Goal: Task Accomplishment & Management: Manage account settings

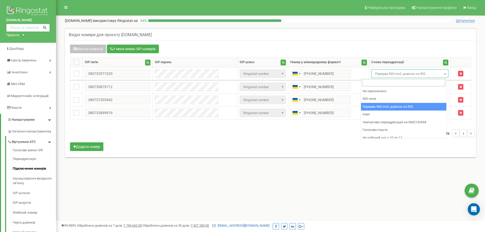
click at [391, 77] on span "Перерва 905 лінії, дзвінок на 902" at bounding box center [410, 73] width 74 height 7
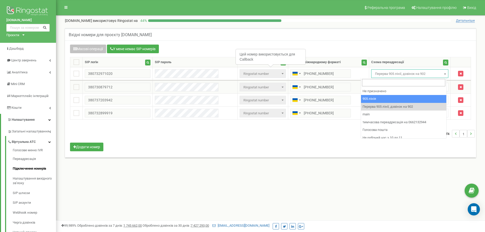
select select "173559"
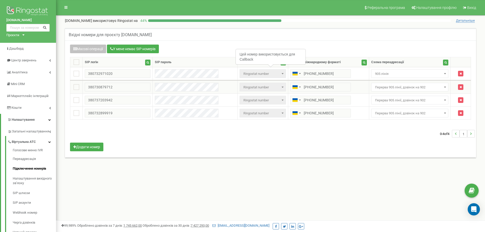
click at [398, 89] on span "Перерва 905 лінії, дзвінок на 902" at bounding box center [410, 87] width 74 height 7
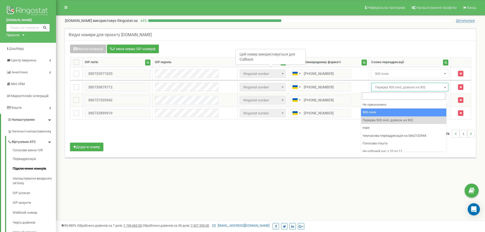
select select "173559"
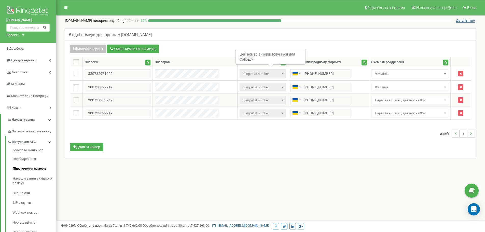
drag, startPoint x: 405, startPoint y: 100, endPoint x: 405, endPoint y: 103, distance: 3.1
click at [405, 100] on span "Перерва 905 лінії, дзвінок на 902" at bounding box center [410, 100] width 74 height 7
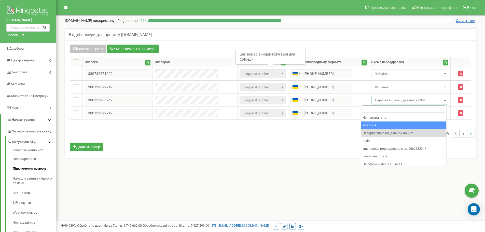
select select "173559"
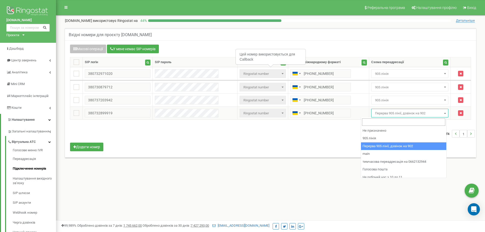
click at [411, 115] on span "Перерва 905 лінії, дзвінок на 902" at bounding box center [410, 113] width 74 height 7
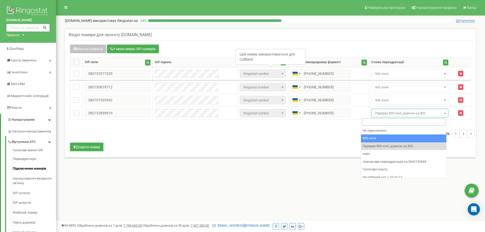
select select "173559"
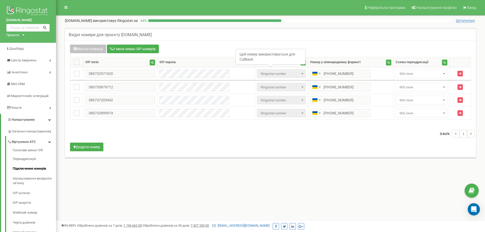
click at [403, 132] on div "0-4 of 4 1" at bounding box center [270, 134] width 408 height 18
click at [411, 75] on span "905 лінія" at bounding box center [421, 73] width 48 height 7
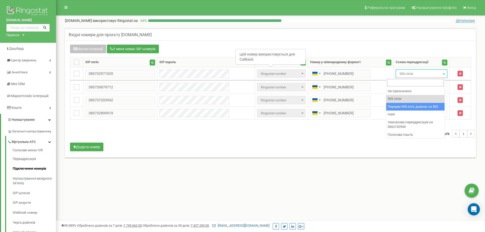
drag, startPoint x: 436, startPoint y: 107, endPoint x: 423, endPoint y: 97, distance: 15.8
select select "173564"
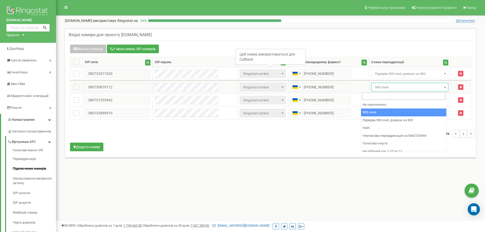
click at [405, 85] on span "905 лінія" at bounding box center [410, 87] width 74 height 7
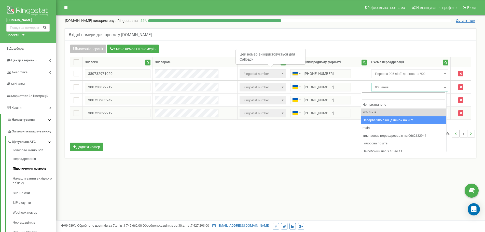
select select "173564"
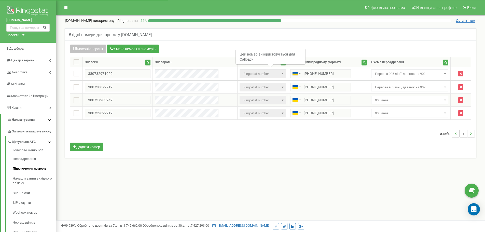
click at [409, 104] on span "905 лінія" at bounding box center [410, 100] width 74 height 7
select select "173564"
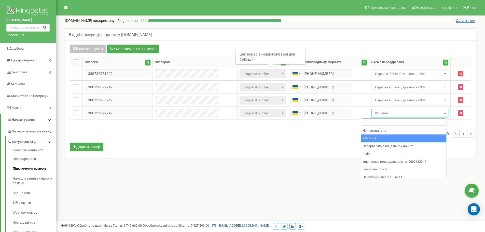
drag, startPoint x: 399, startPoint y: 113, endPoint x: 428, endPoint y: 137, distance: 37.6
click at [400, 114] on span "905 лінія" at bounding box center [410, 113] width 74 height 7
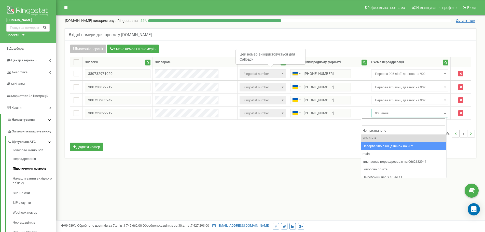
select select "173564"
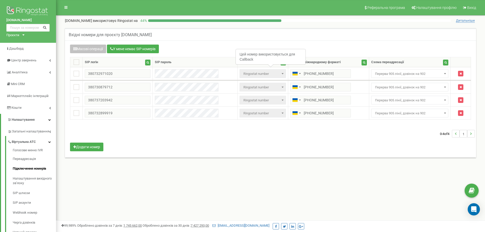
click at [409, 138] on div "0-4 of 4 1" at bounding box center [270, 134] width 408 height 18
click at [382, 70] on span "Перерва 905 лінії, дзвінок на 902" at bounding box center [410, 73] width 74 height 7
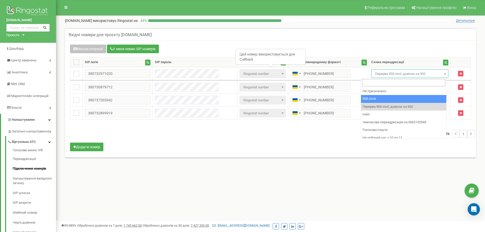
select select "173559"
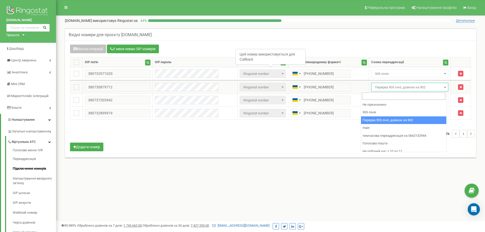
drag, startPoint x: 391, startPoint y: 87, endPoint x: 405, endPoint y: 109, distance: 26.0
click at [391, 88] on span "Перерва 905 лінії, дзвінок на 902" at bounding box center [410, 87] width 74 height 7
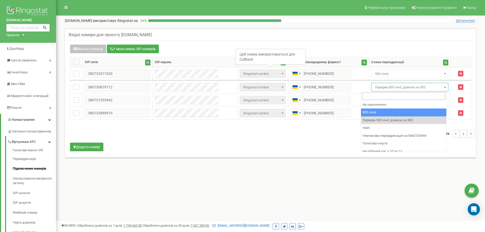
select select "173559"
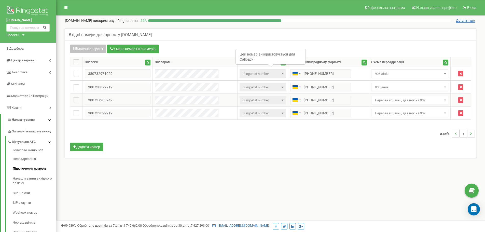
drag, startPoint x: 398, startPoint y: 99, endPoint x: 399, endPoint y: 103, distance: 4.1
click at [398, 99] on span "Перерва 905 лінії, дзвінок на 902" at bounding box center [410, 100] width 74 height 7
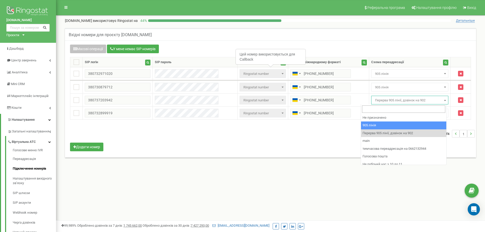
select select "173559"
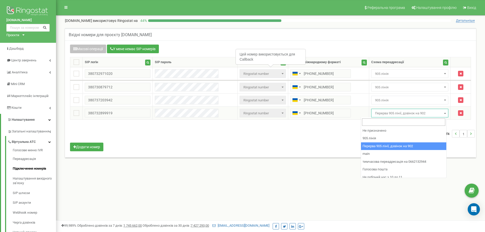
click at [398, 112] on span "Перерва 905 лінії, дзвінок на 902" at bounding box center [410, 113] width 74 height 7
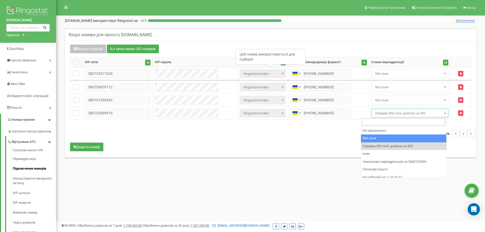
select select "173559"
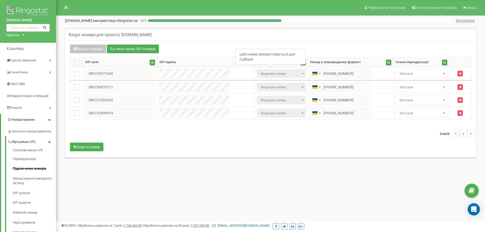
click at [407, 136] on div "0-4 of 4 1" at bounding box center [270, 134] width 408 height 18
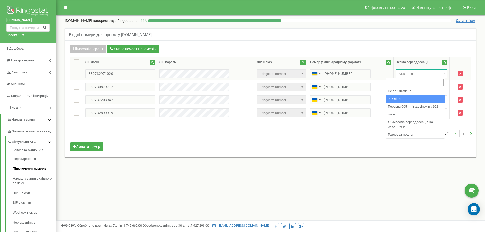
click at [418, 77] on span "905 лінія" at bounding box center [421, 73] width 48 height 7
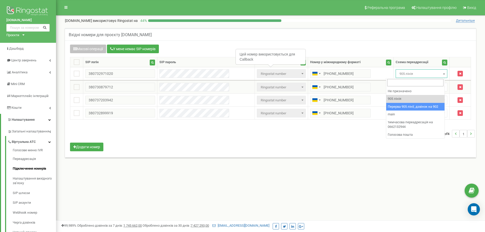
select select "173564"
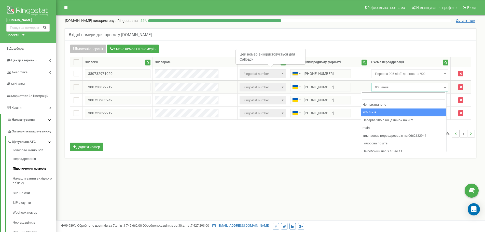
click at [406, 86] on span "905 лінія" at bounding box center [410, 87] width 74 height 7
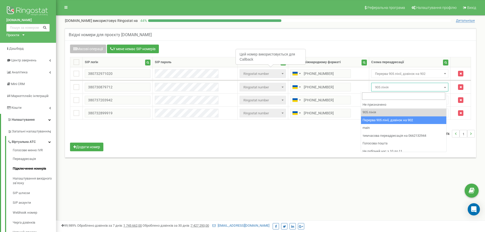
drag, startPoint x: 419, startPoint y: 119, endPoint x: 406, endPoint y: 106, distance: 18.7
select select "173564"
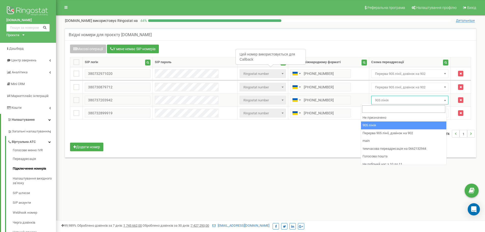
click at [397, 96] on span "905 лінія" at bounding box center [409, 100] width 77 height 9
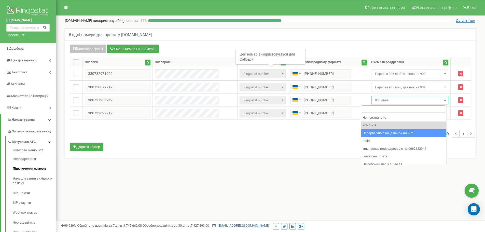
select select "173564"
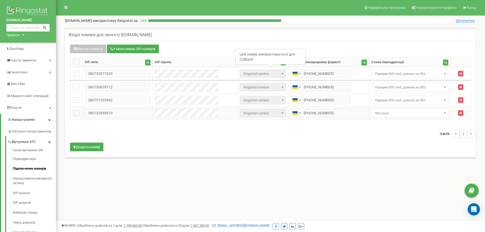
click at [401, 111] on span "905 лінія" at bounding box center [410, 113] width 74 height 7
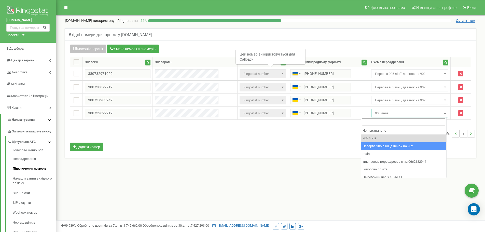
select select "173564"
